Goal: Transaction & Acquisition: Purchase product/service

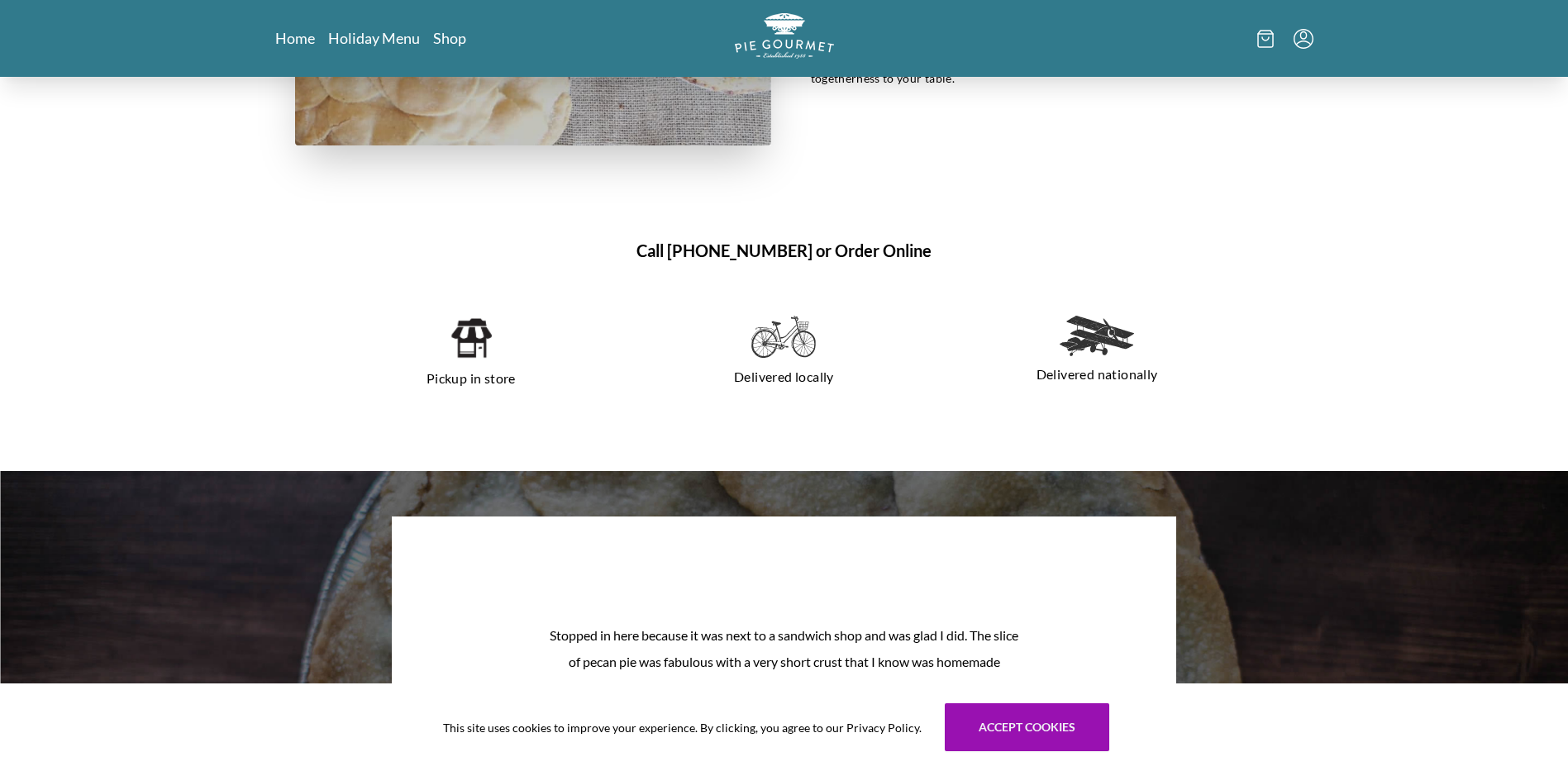
scroll to position [1571, 0]
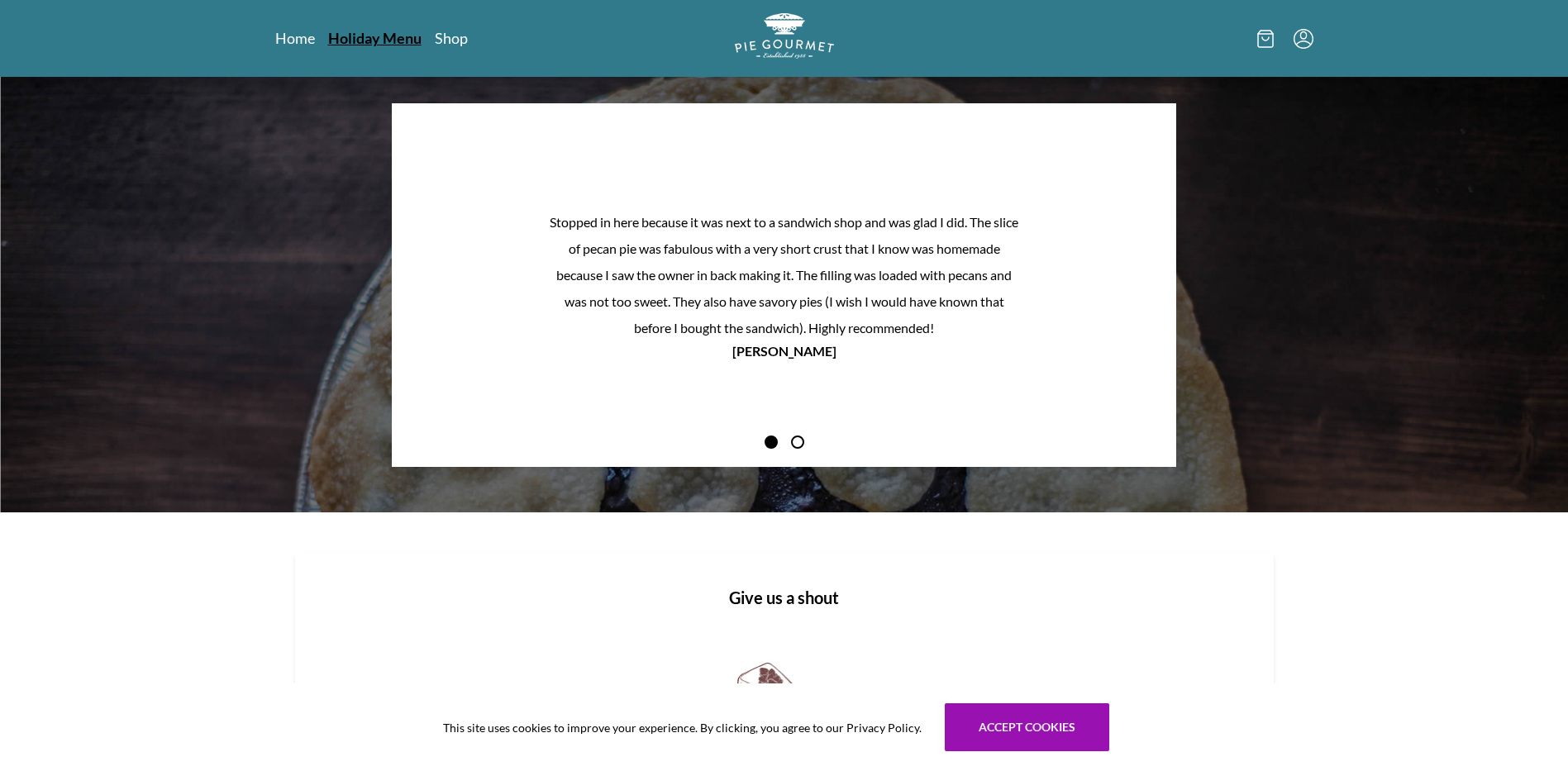
click at [357, 39] on link "Holiday Menu" at bounding box center [374, 37] width 93 height 19
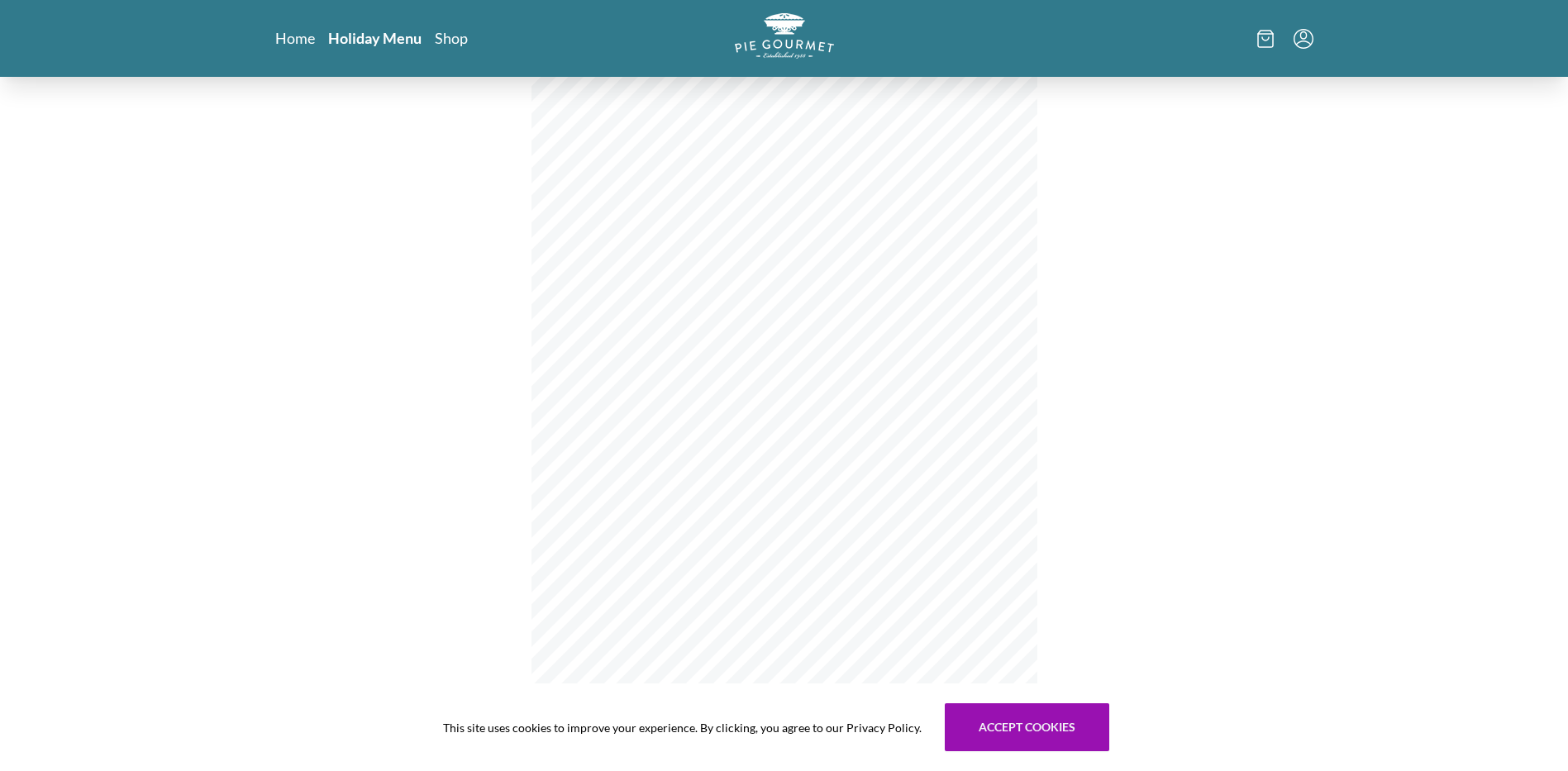
scroll to position [209, 0]
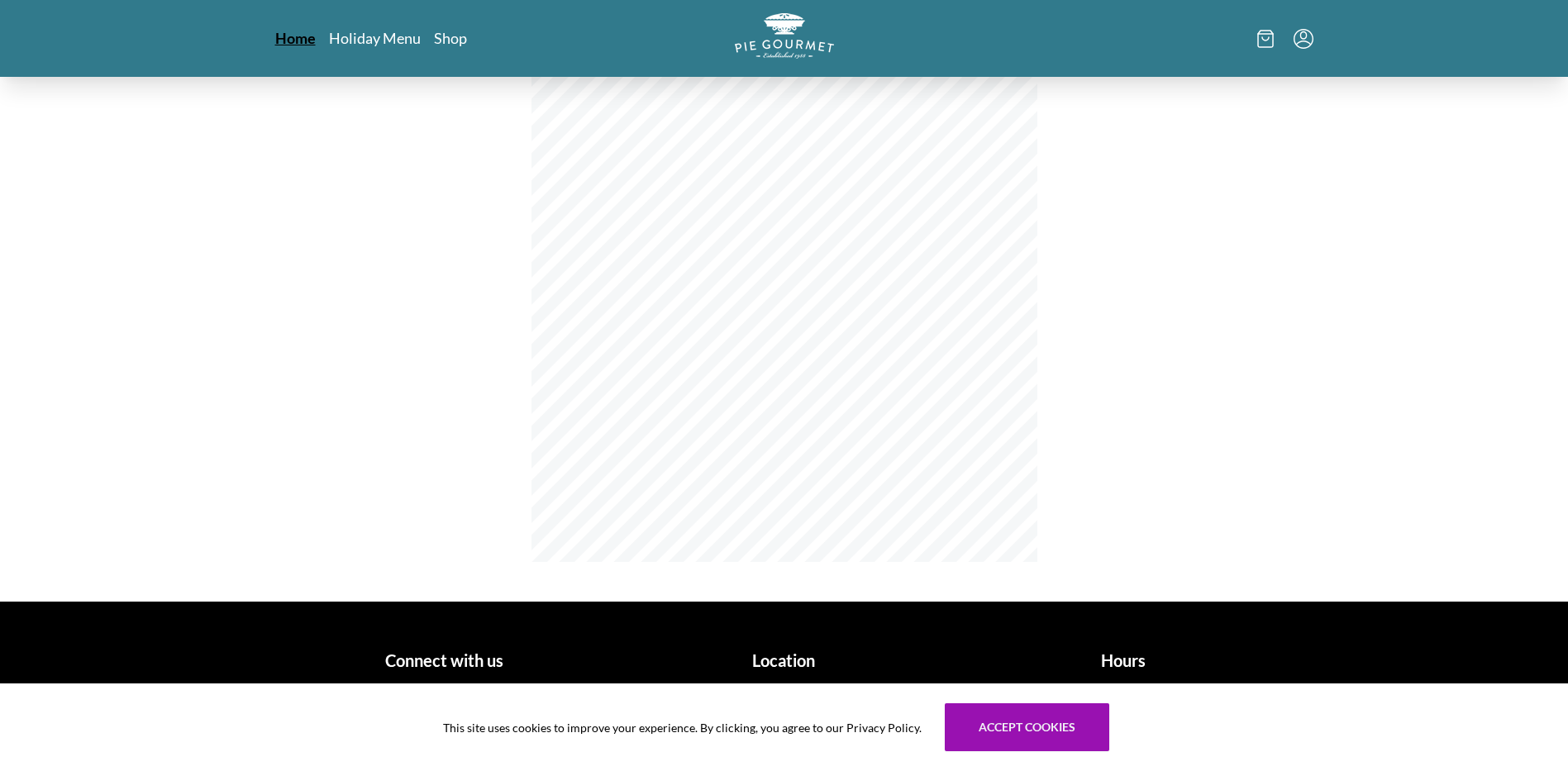
click at [281, 33] on link "Home" at bounding box center [296, 37] width 41 height 19
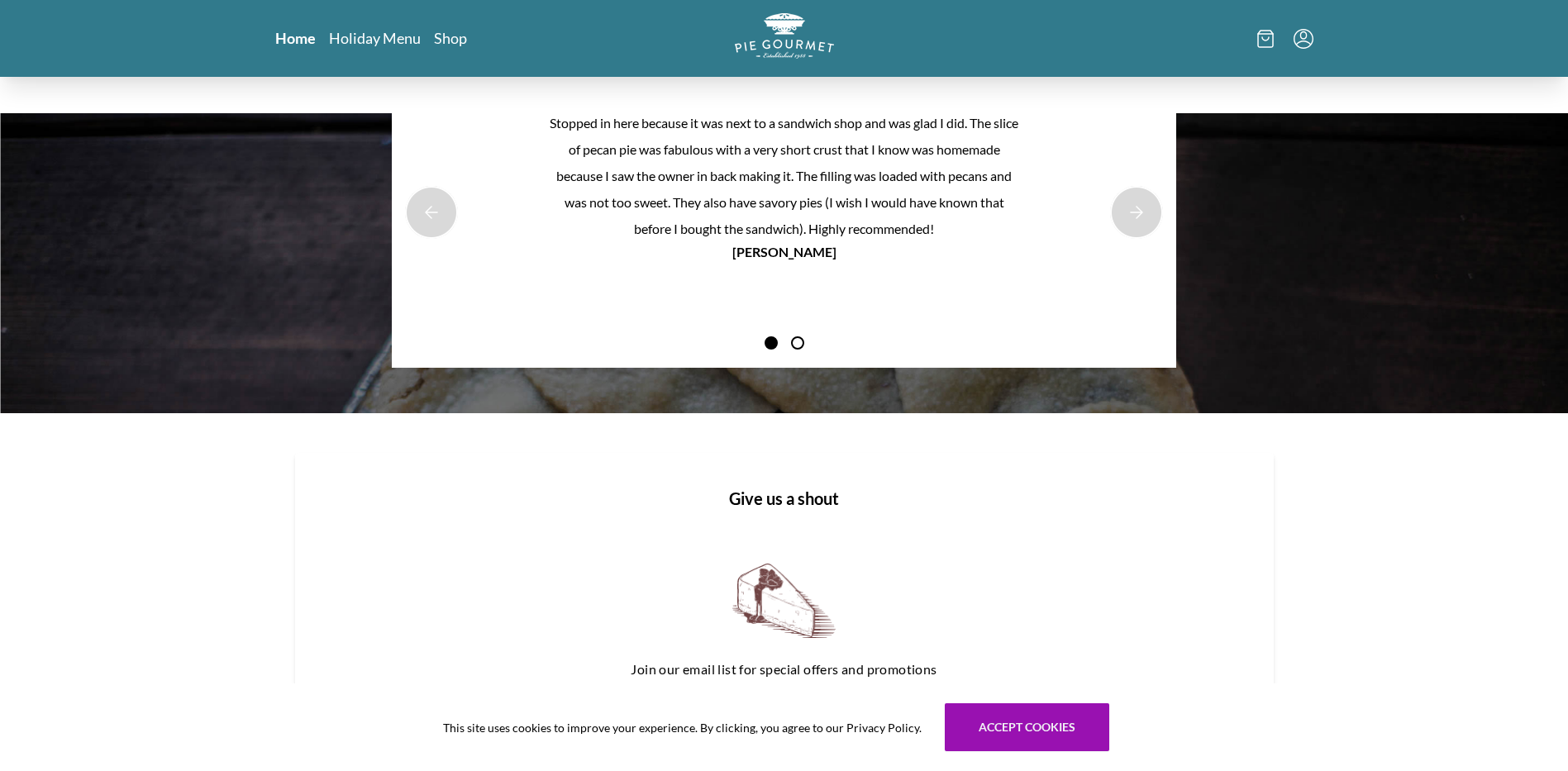
scroll to position [1984, 0]
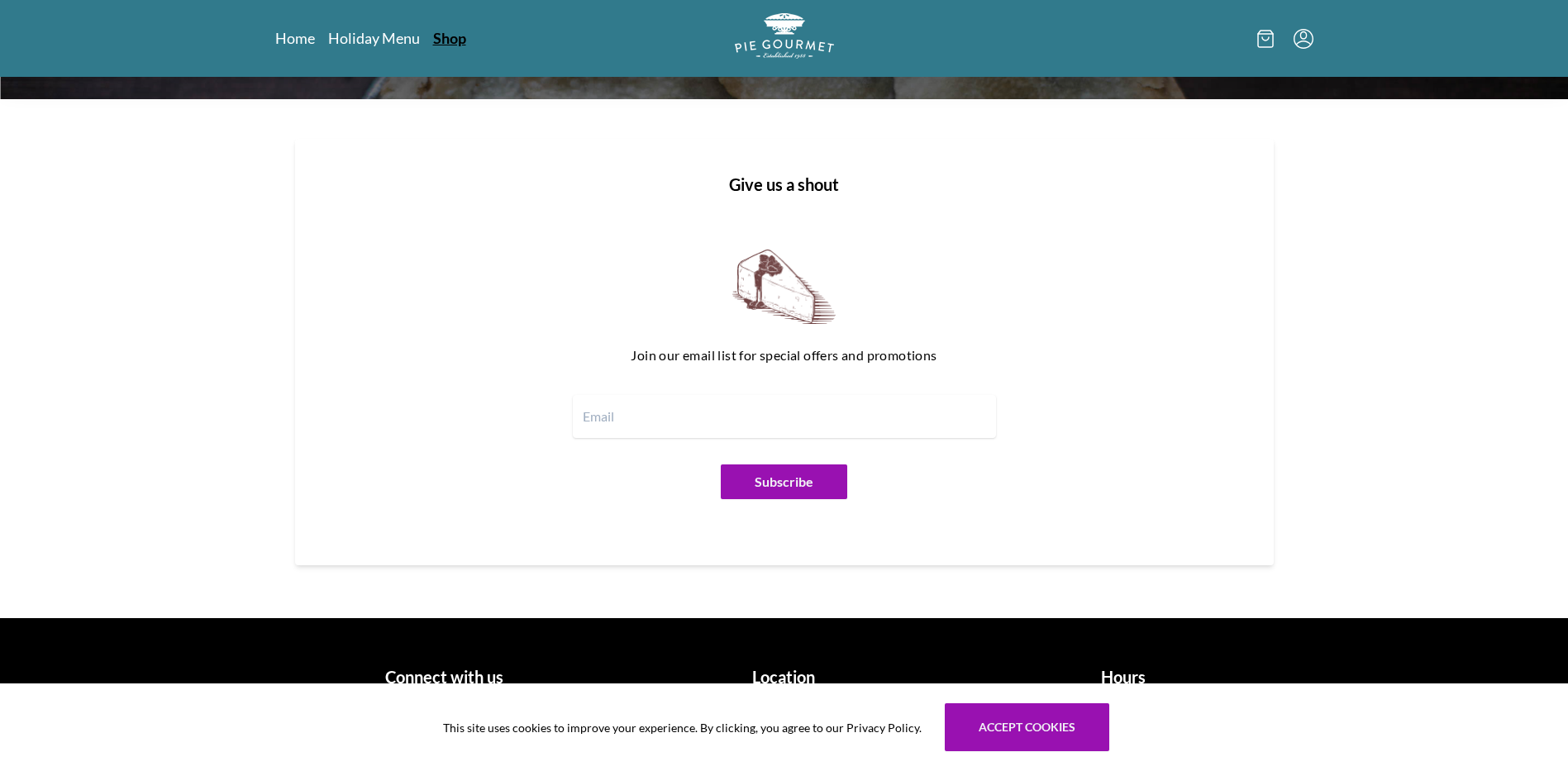
click at [436, 47] on link "Shop" at bounding box center [449, 37] width 33 height 19
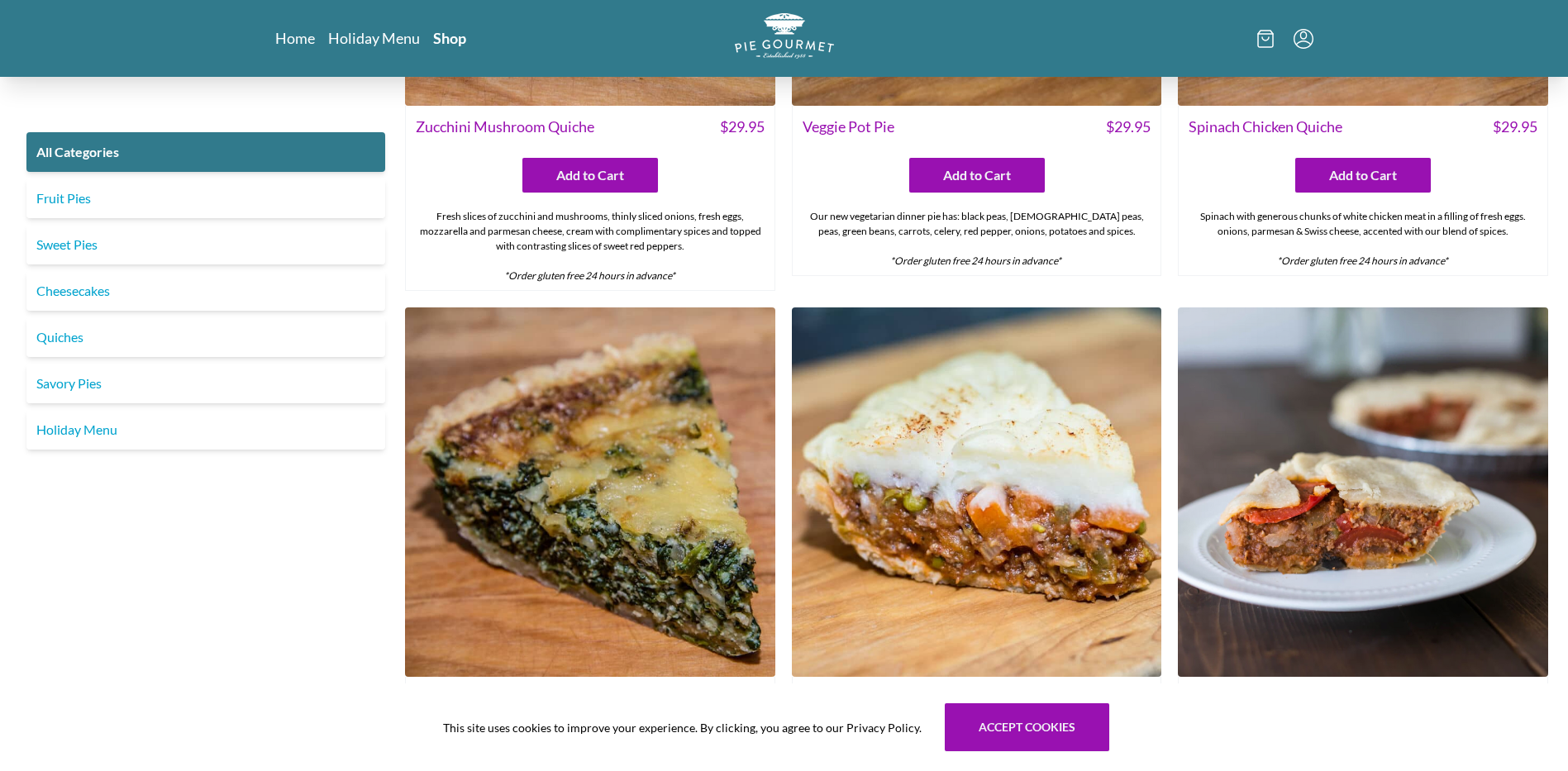
scroll to position [1488, 0]
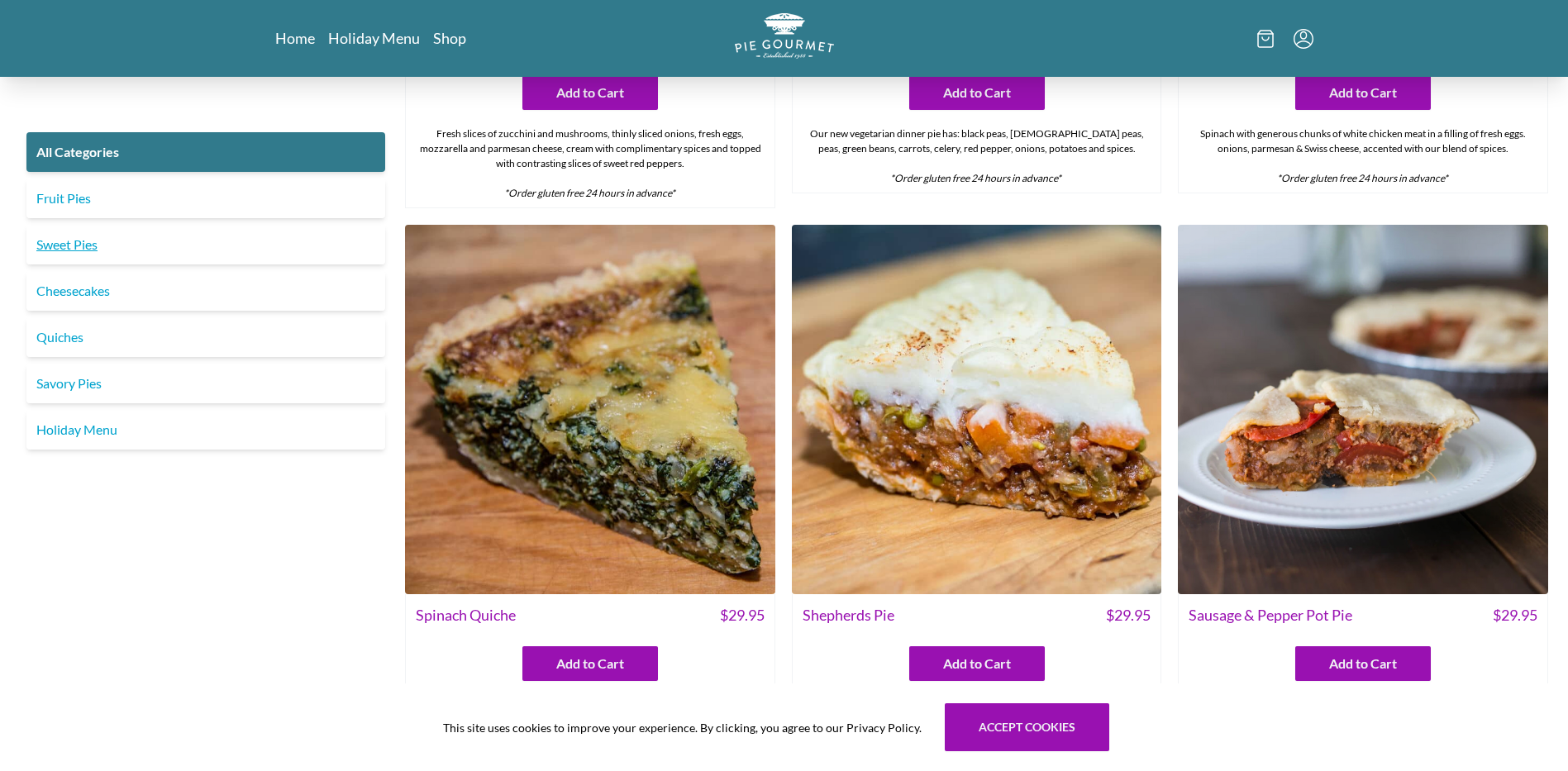
click at [77, 245] on link "Sweet Pies" at bounding box center [206, 244] width 359 height 40
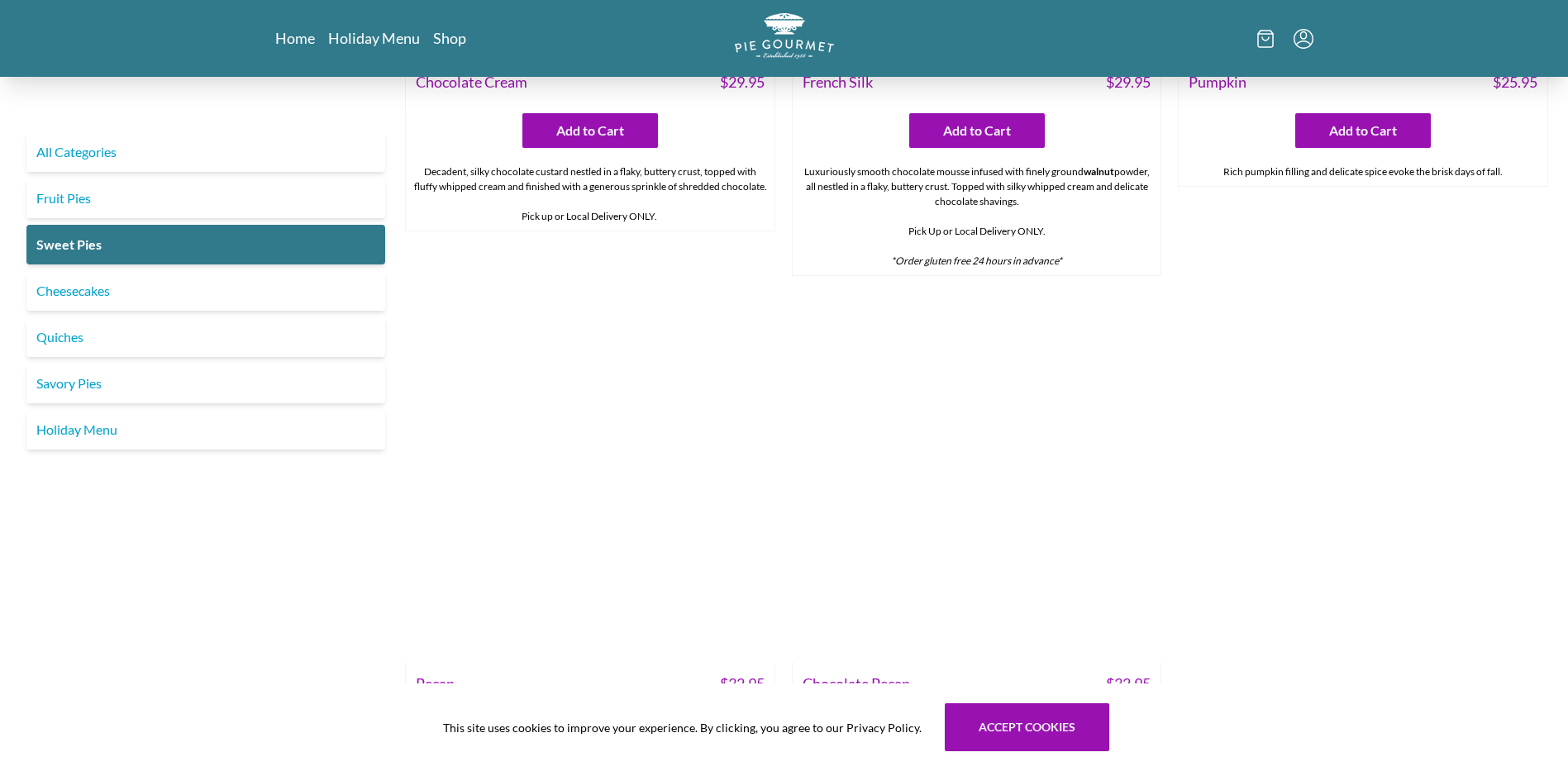
scroll to position [1157, 0]
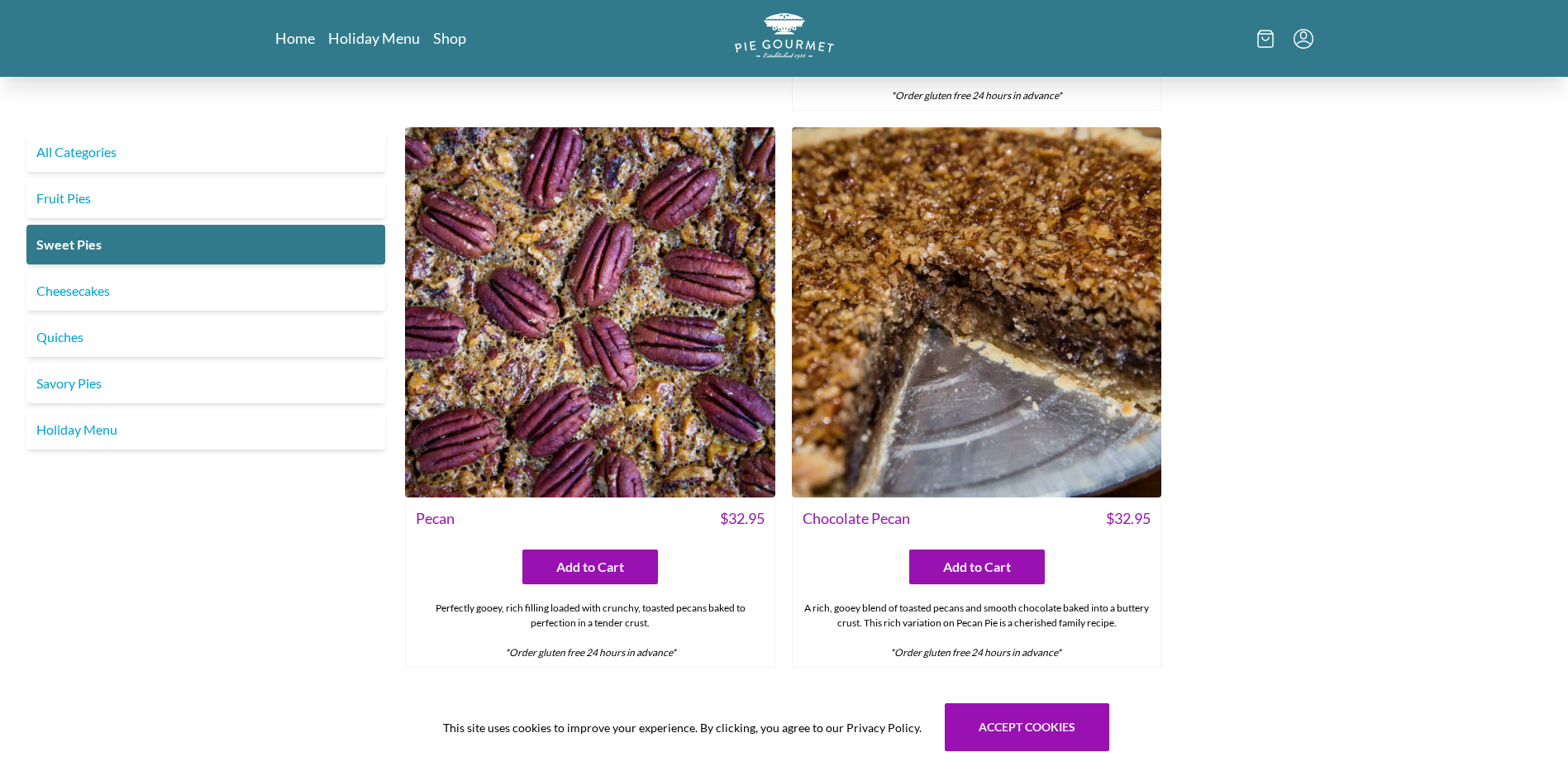
click at [1028, 363] on img at bounding box center [977, 312] width 370 height 370
